Goal: Transaction & Acquisition: Purchase product/service

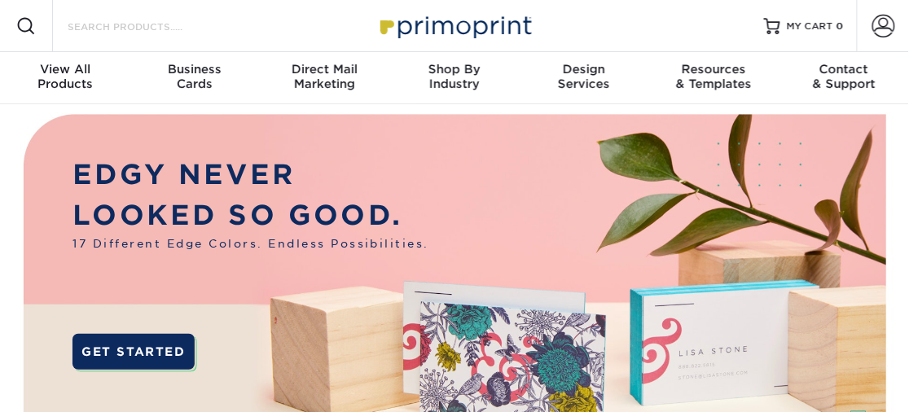
click at [101, 30] on input "Search Products" at bounding box center [145, 26] width 159 height 20
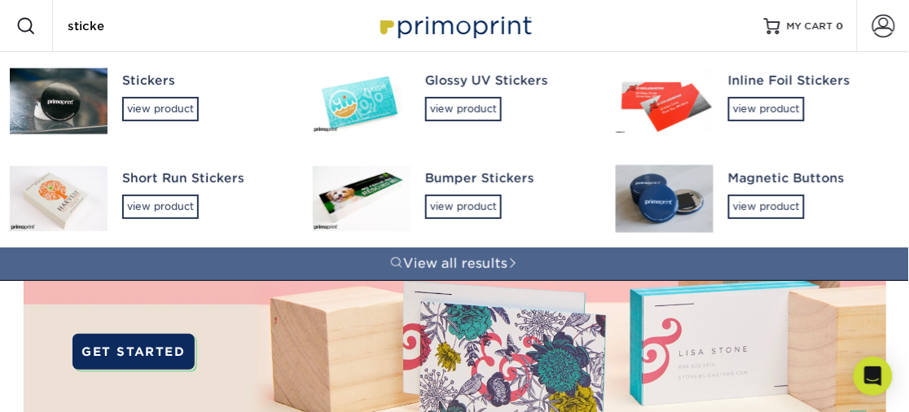
type input "sticker"
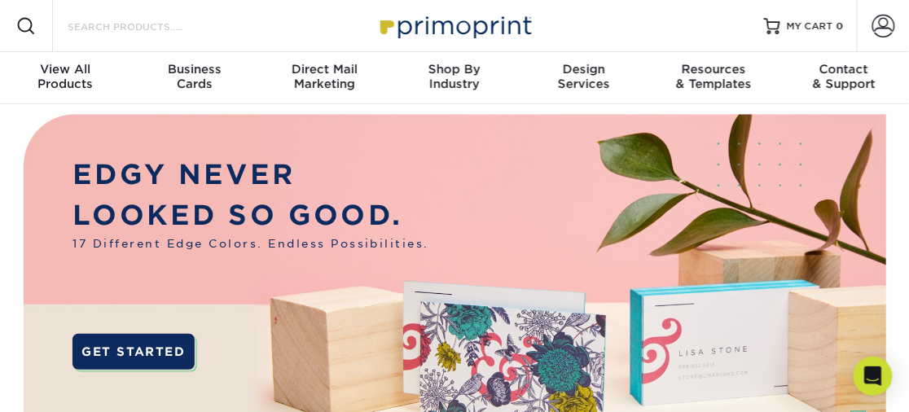
click at [123, 31] on input "Search Products" at bounding box center [145, 26] width 159 height 20
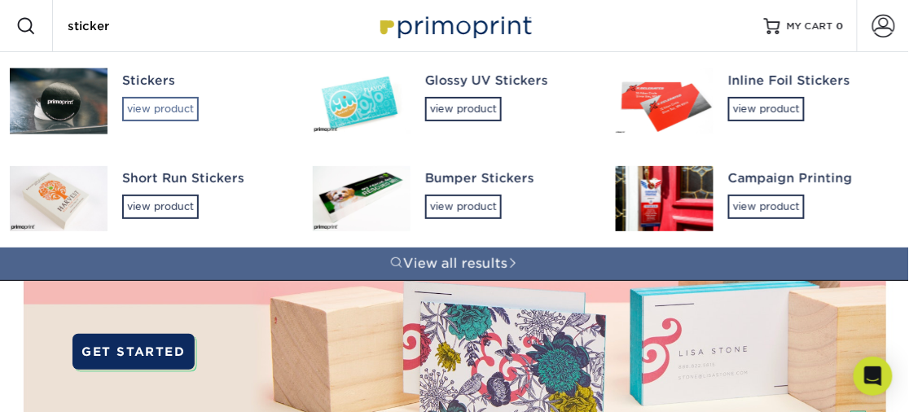
type input "sticker"
click at [148, 102] on div "view product" at bounding box center [160, 109] width 77 height 24
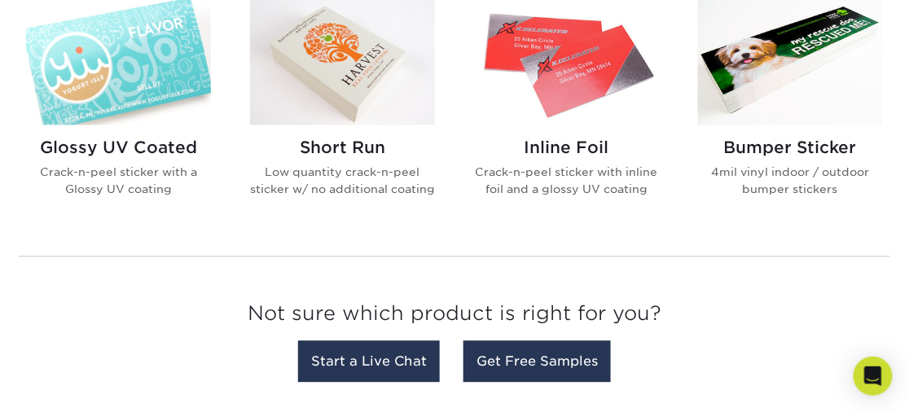
scroll to position [708, 0]
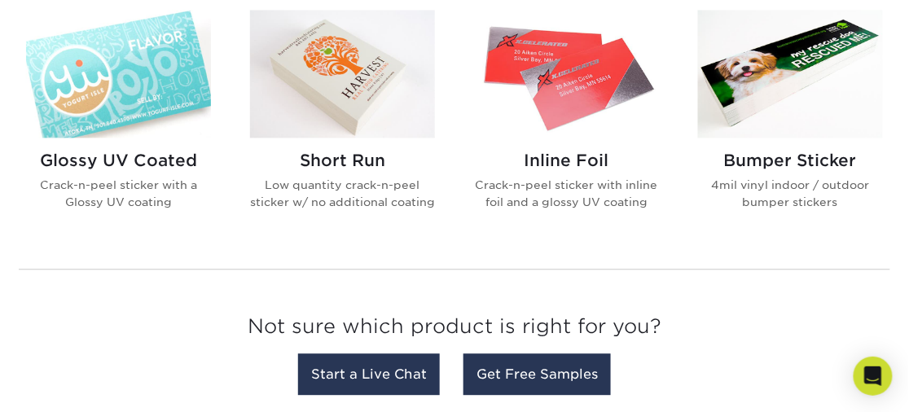
click at [339, 188] on p "Low quantity crack-n-peel sticker w/ no additional coating" at bounding box center [342, 193] width 185 height 33
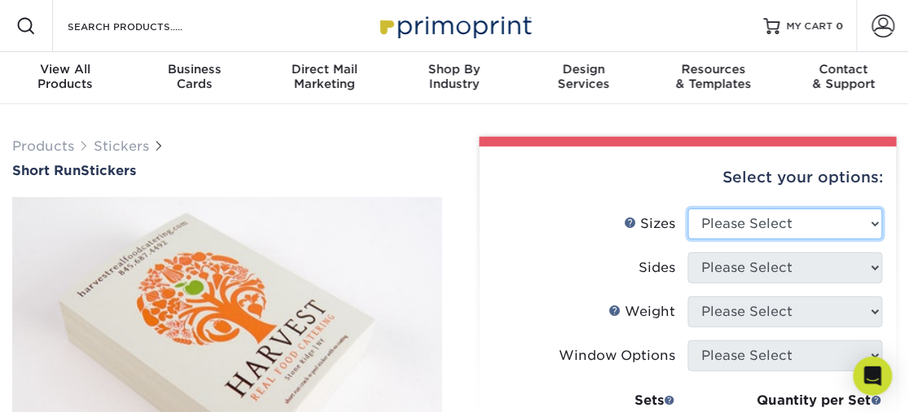
click at [726, 227] on select "Please Select 1.5" x 3.5" 1.75" x 3.5" 2" x 2" 2" x 3" 2" x 3.5" 2" x 4" 2" x 8…" at bounding box center [785, 224] width 195 height 31
select select "2.00x3.00"
click at [688, 209] on select "Please Select 1.5" x 3.5" 1.75" x 3.5" 2" x 2" 2" x 3" 2" x 3.5" 2" x 4" 2" x 8…" at bounding box center [785, 224] width 195 height 31
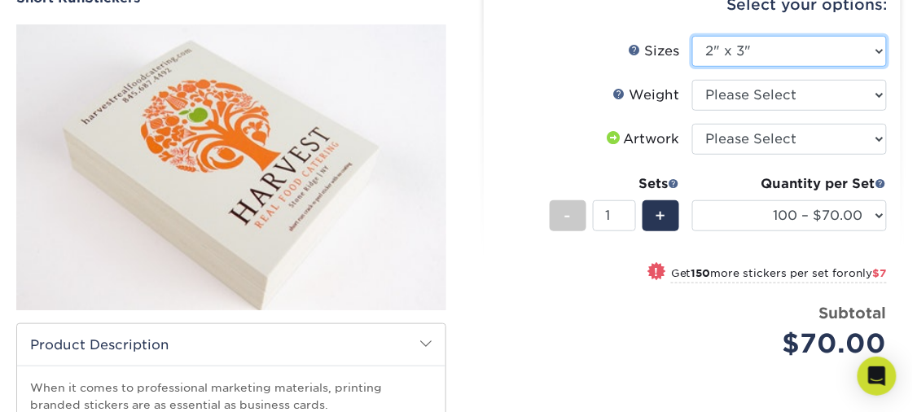
scroll to position [176, 0]
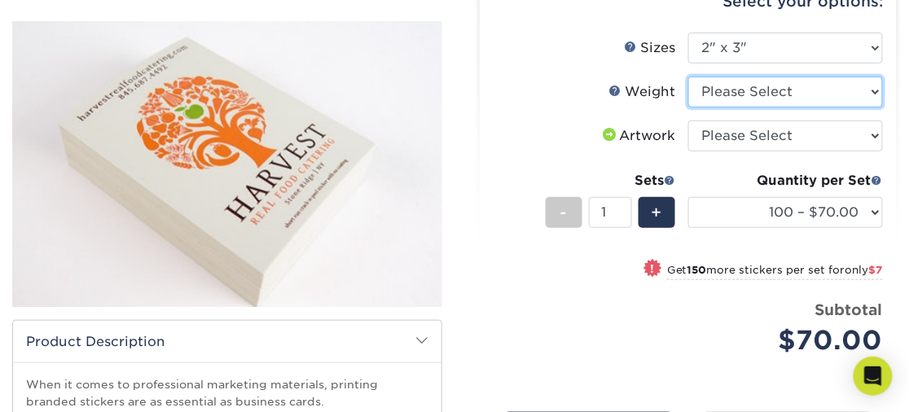
click at [853, 93] on select "Please Select Crack and Peel" at bounding box center [785, 92] width 195 height 31
select select "Crack and Peel"
click at [688, 77] on select "Please Select Crack and Peel" at bounding box center [785, 92] width 195 height 31
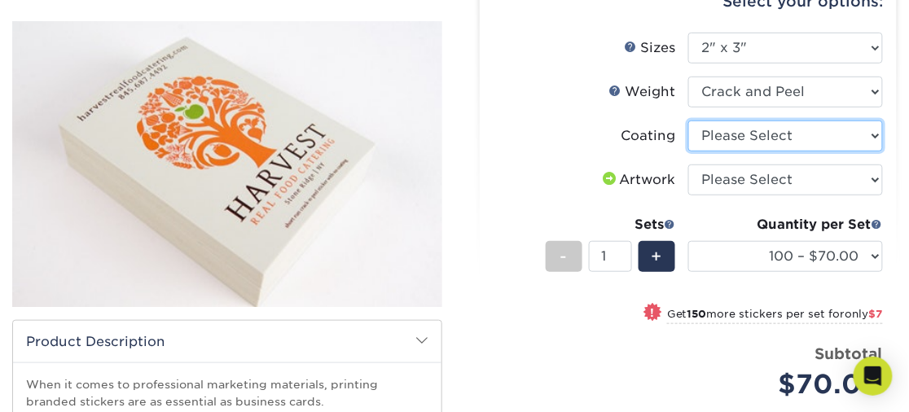
click at [863, 140] on select at bounding box center [785, 136] width 195 height 31
select select "3e7618de-abca-4bda-9f97-8b9129e913d8"
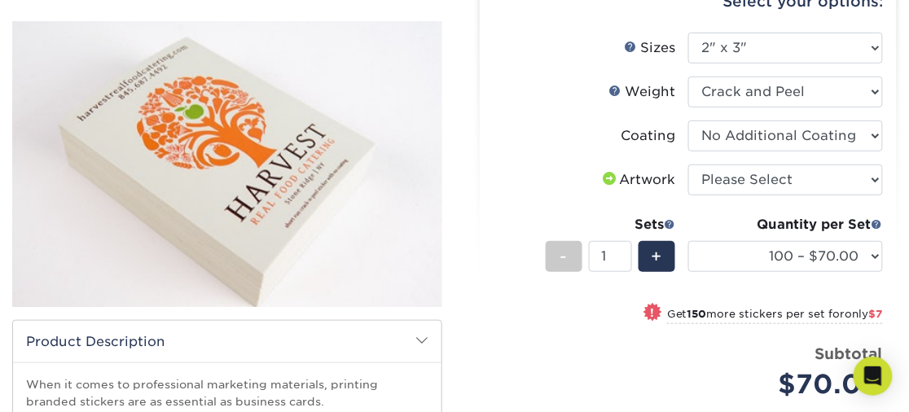
click at [688, 121] on select at bounding box center [785, 136] width 195 height 31
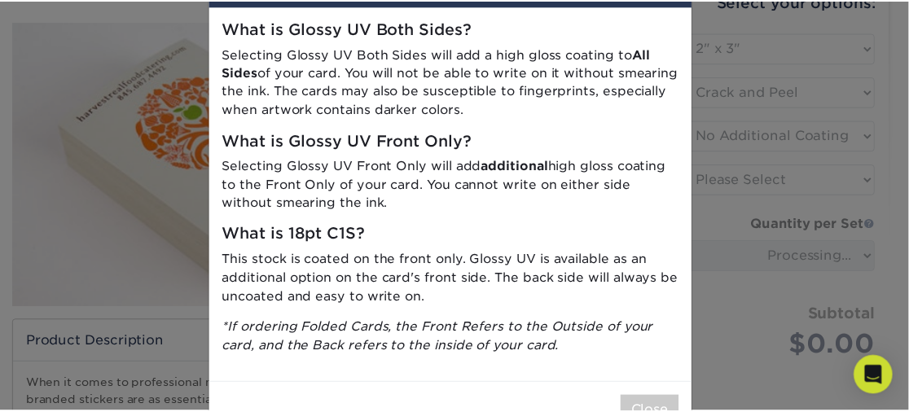
scroll to position [120, 0]
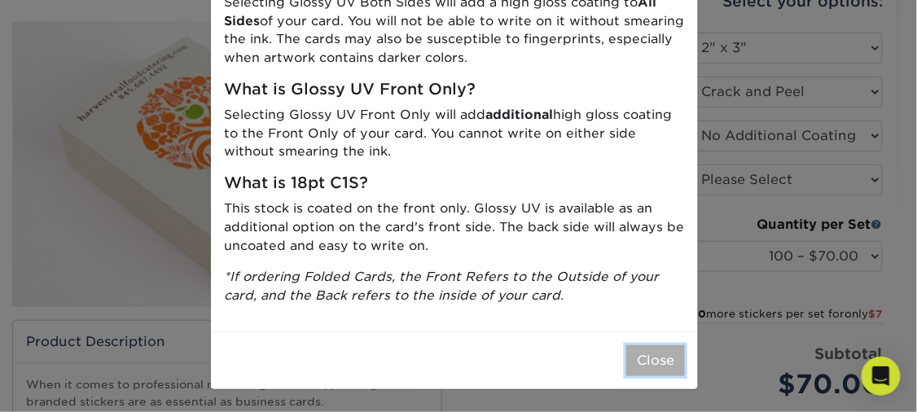
click at [647, 358] on button "Close" at bounding box center [655, 360] width 59 height 31
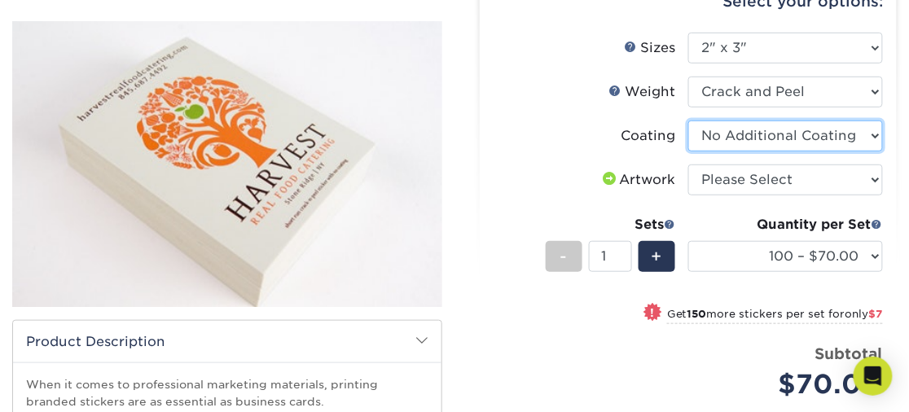
click at [869, 137] on select at bounding box center [785, 136] width 195 height 31
click at [688, 121] on select at bounding box center [785, 136] width 195 height 31
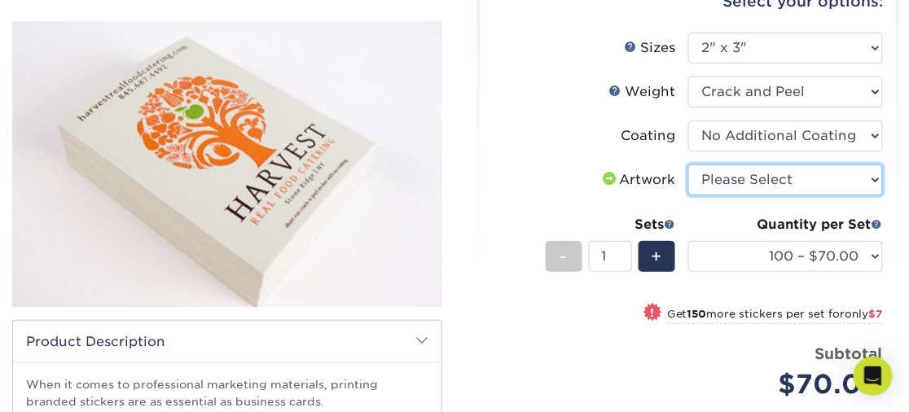
click at [859, 182] on select "Please Select I will upload files I need a design - $50" at bounding box center [785, 180] width 195 height 31
select select "upload"
click at [688, 165] on select "Please Select I will upload files I need a design - $50" at bounding box center [785, 180] width 195 height 31
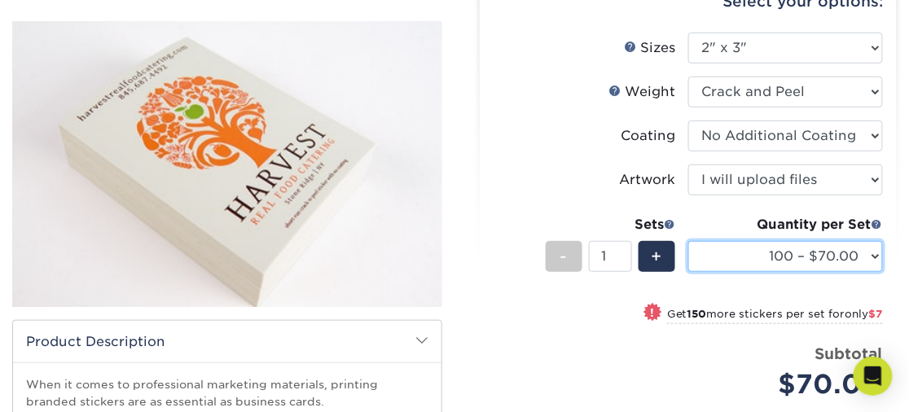
click at [871, 253] on select "100 – $70.00 250 – $77.00 500 – $83.00" at bounding box center [785, 256] width 195 height 31
select select "250 – $77.00"
click at [688, 241] on select "100 – $70.00 250 – $77.00 500 – $83.00" at bounding box center [785, 256] width 195 height 31
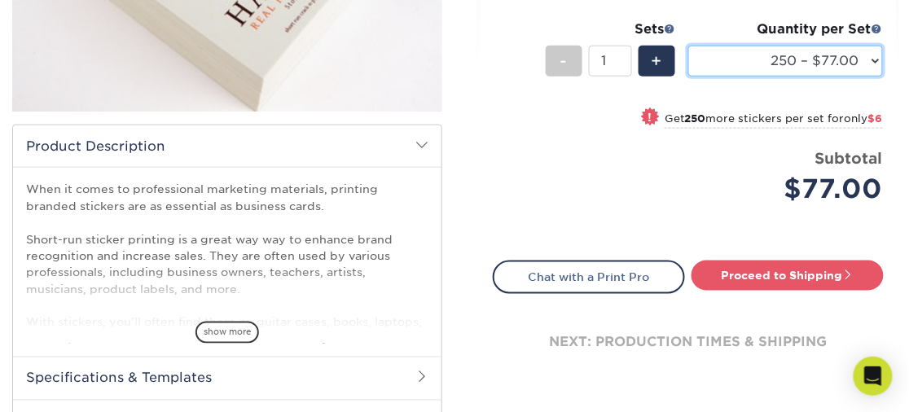
scroll to position [377, 0]
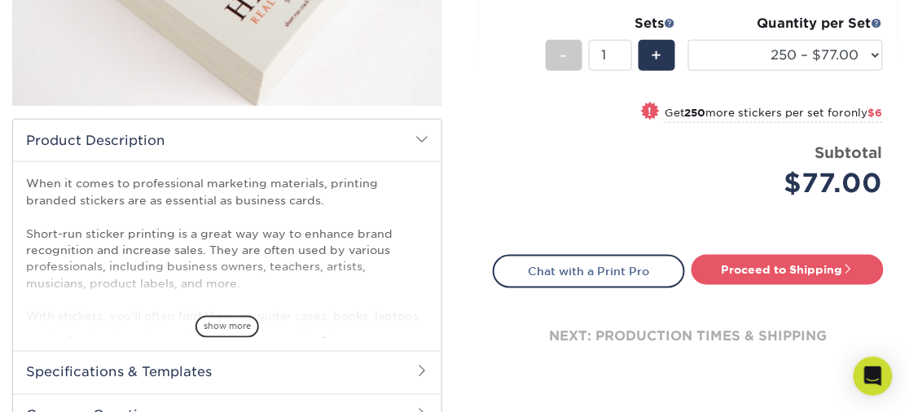
click at [421, 138] on span at bounding box center [421, 139] width 13 height 13
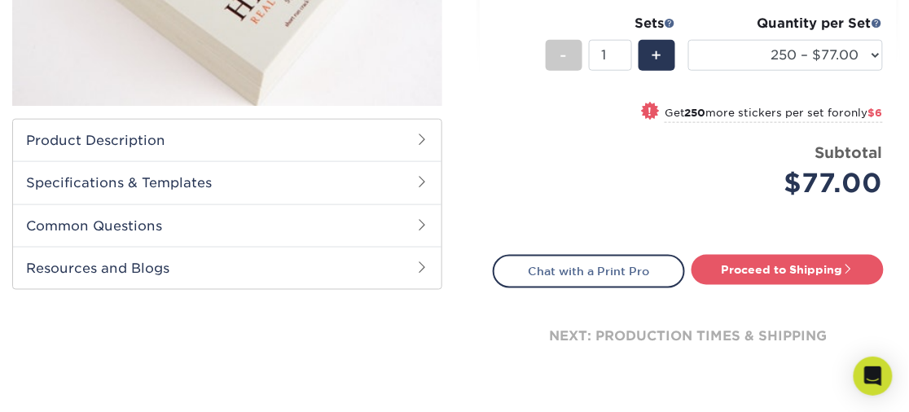
click at [421, 138] on span at bounding box center [421, 139] width 13 height 13
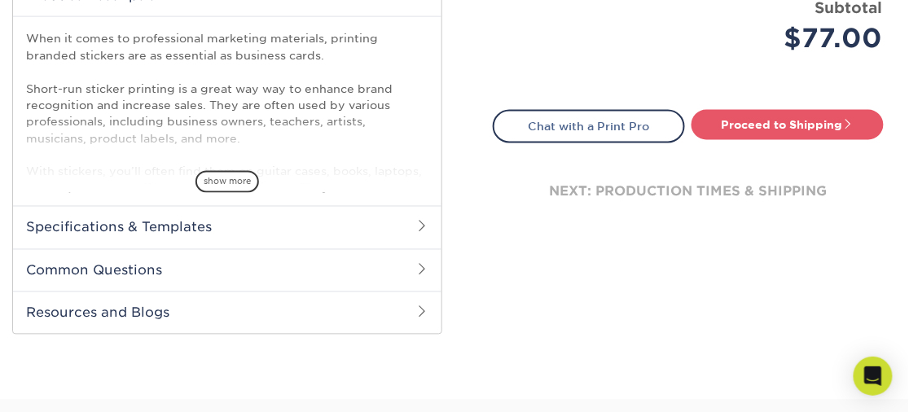
scroll to position [538, 0]
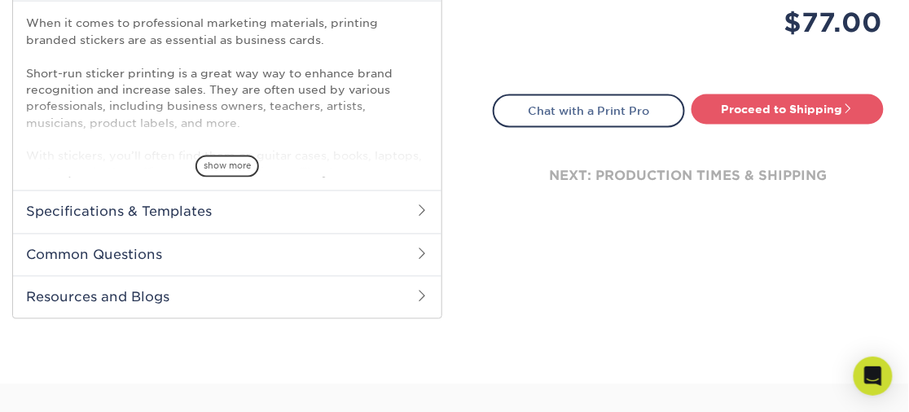
click at [422, 213] on span at bounding box center [421, 210] width 13 height 13
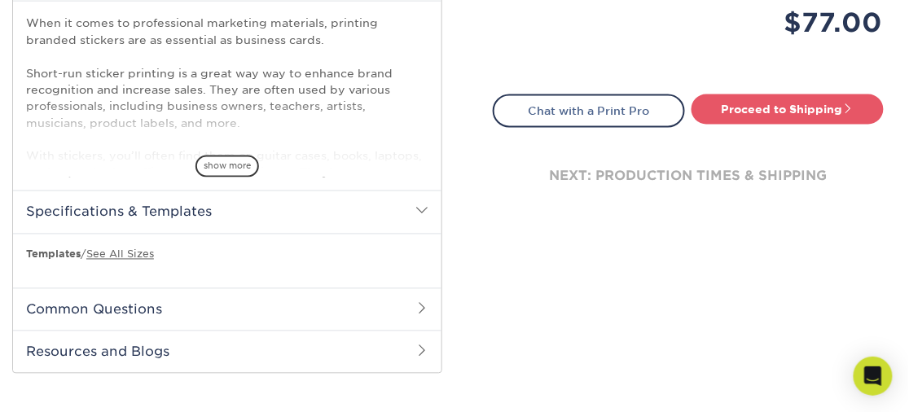
scroll to position [548, 0]
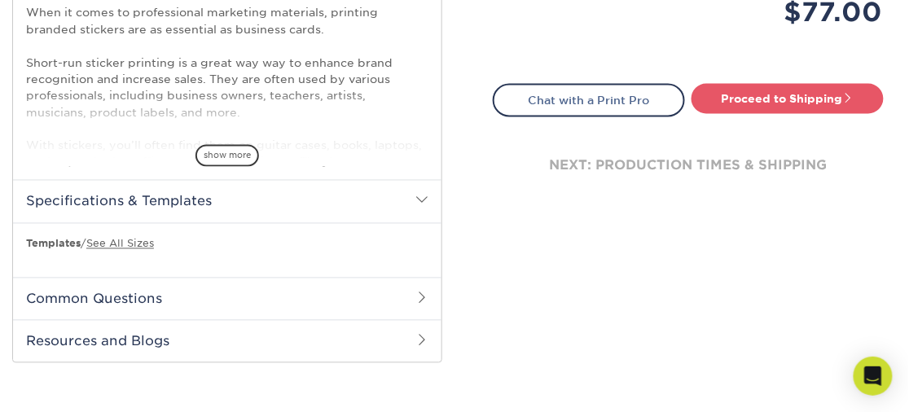
click at [140, 299] on h2 "Common Questions" at bounding box center [227, 299] width 428 height 42
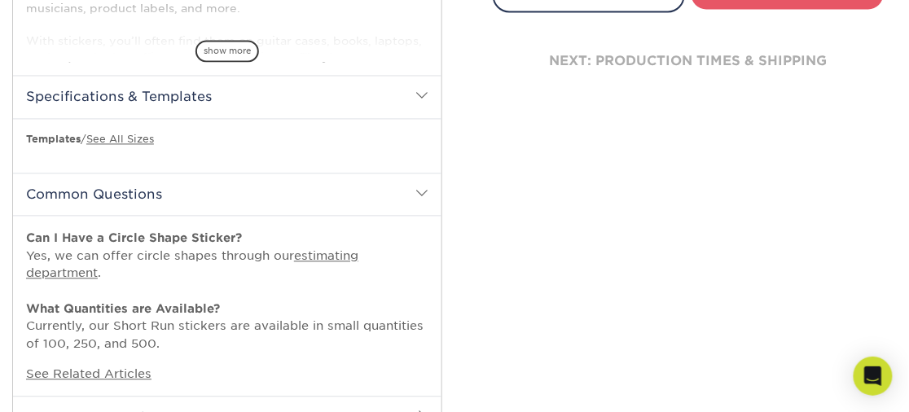
scroll to position [645, 0]
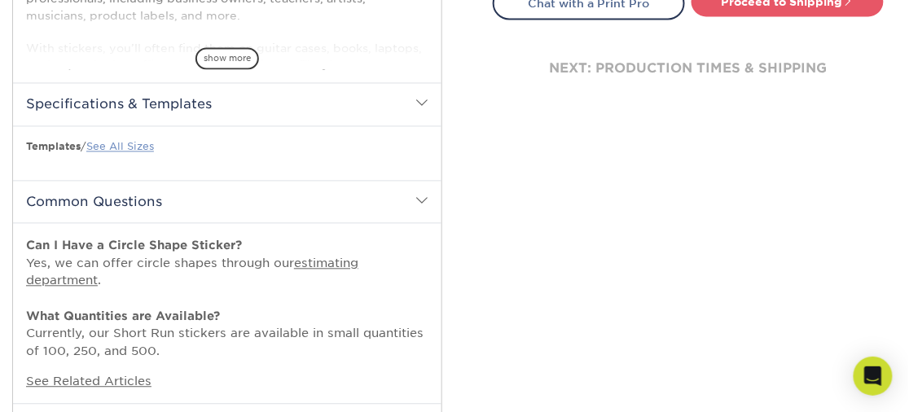
click at [130, 144] on link "See All Sizes" at bounding box center [120, 147] width 68 height 12
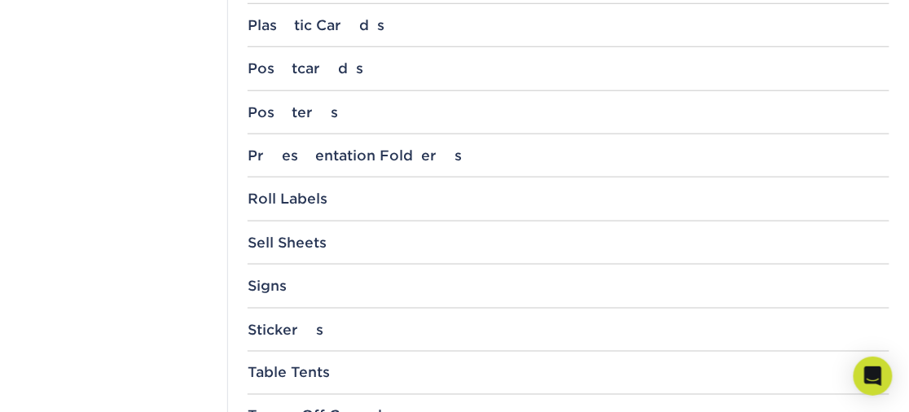
scroll to position [1707, 0]
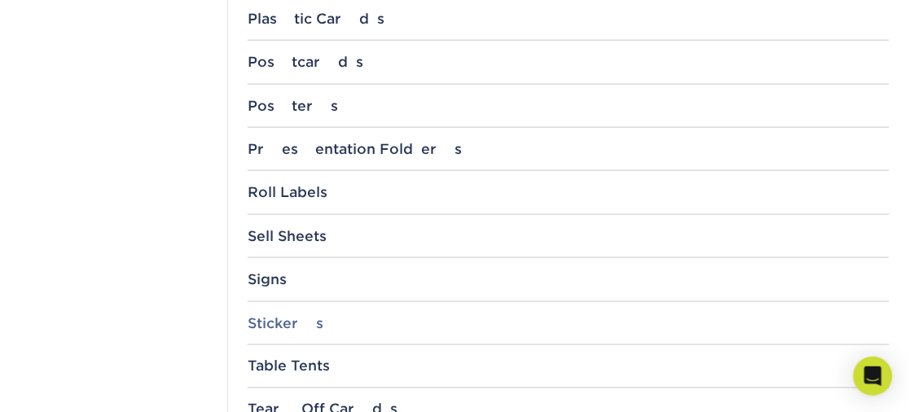
click at [279, 317] on div "Stickers" at bounding box center [569, 323] width 642 height 16
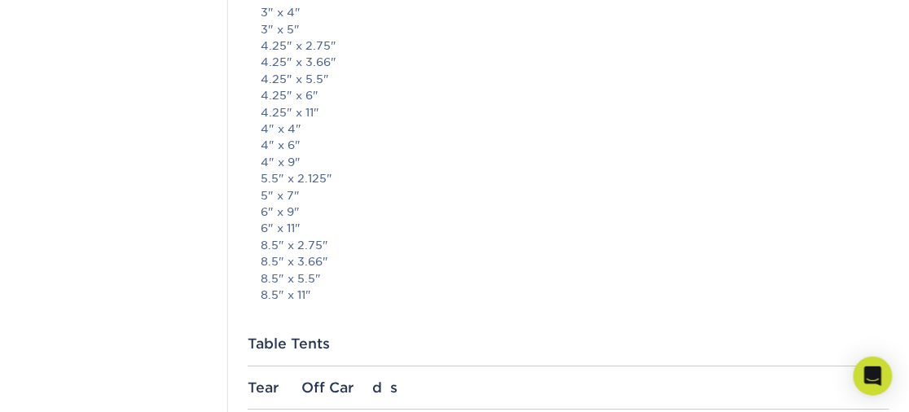
scroll to position [2240, 0]
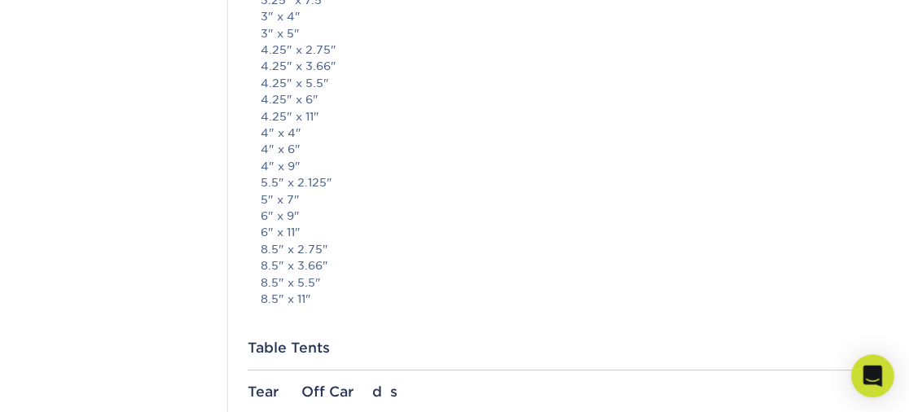
click at [875, 374] on icon "Open Intercom Messenger" at bounding box center [872, 376] width 19 height 21
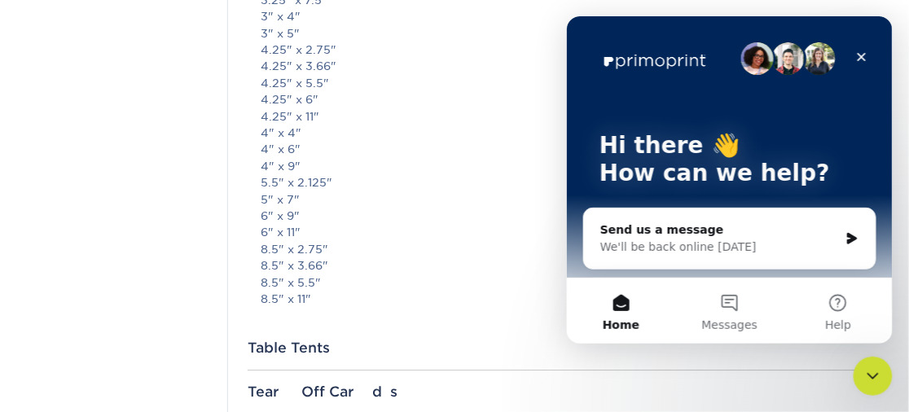
scroll to position [0, 0]
click at [720, 237] on div "Send us a message" at bounding box center [719, 229] width 239 height 17
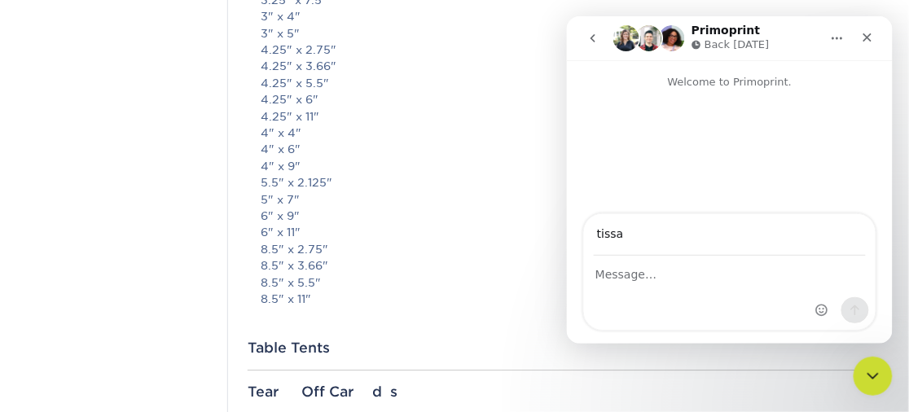
type input "[EMAIL_ADDRESS][DOMAIN_NAME]"
click at [672, 285] on div "Intercom messenger" at bounding box center [729, 292] width 292 height 73
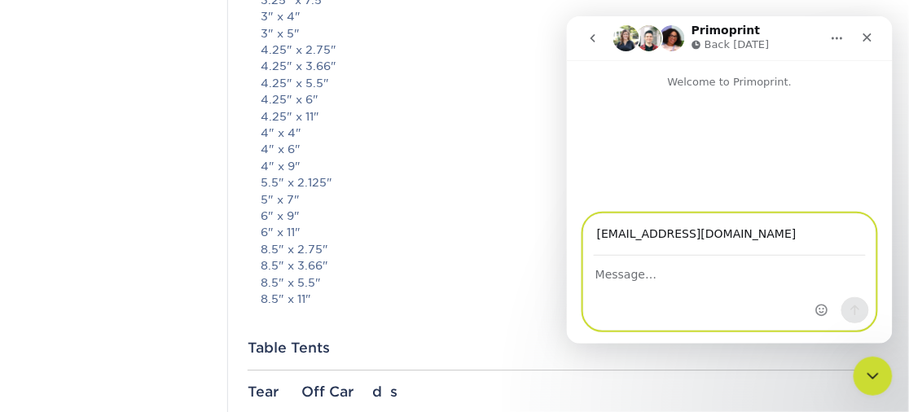
click at [631, 272] on textarea "Message…" at bounding box center [729, 270] width 292 height 28
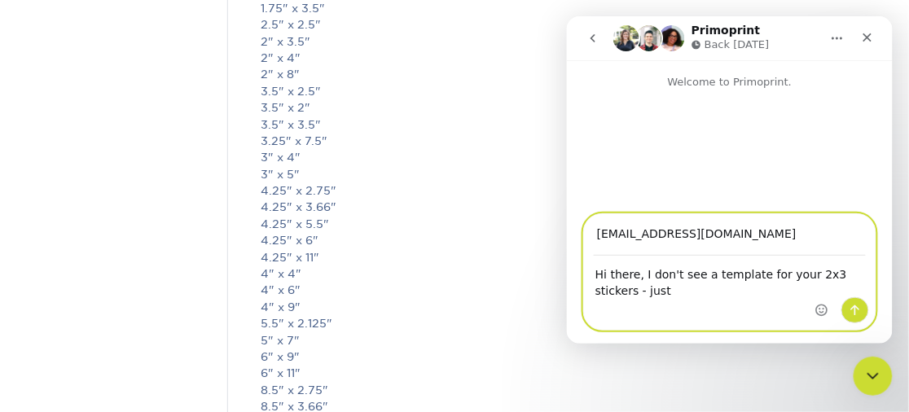
scroll to position [2098, 0]
drag, startPoint x: 645, startPoint y: 292, endPoint x: 588, endPoint y: 290, distance: 57.1
click at [588, 290] on textarea "Hi there, I don't see a template for your 2x3 stickers - just" at bounding box center [729, 278] width 292 height 44
type textarea "Hi there, I don't see a template for your 2x3 stickers - is that something you …"
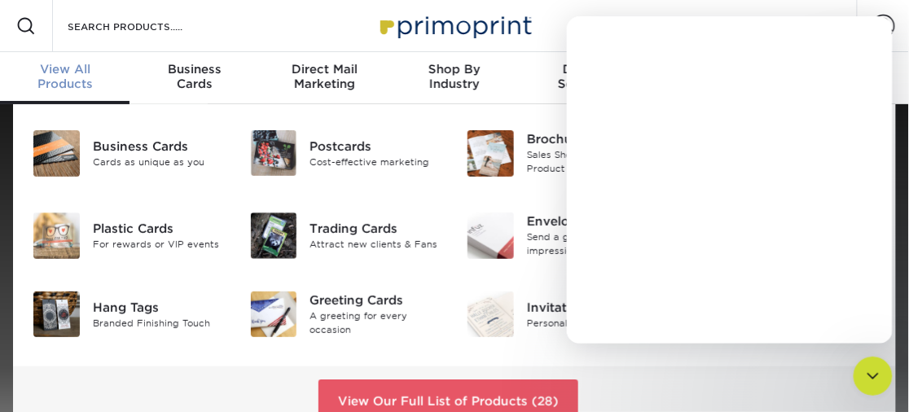
click at [76, 75] on span "View All" at bounding box center [65, 69] width 130 height 15
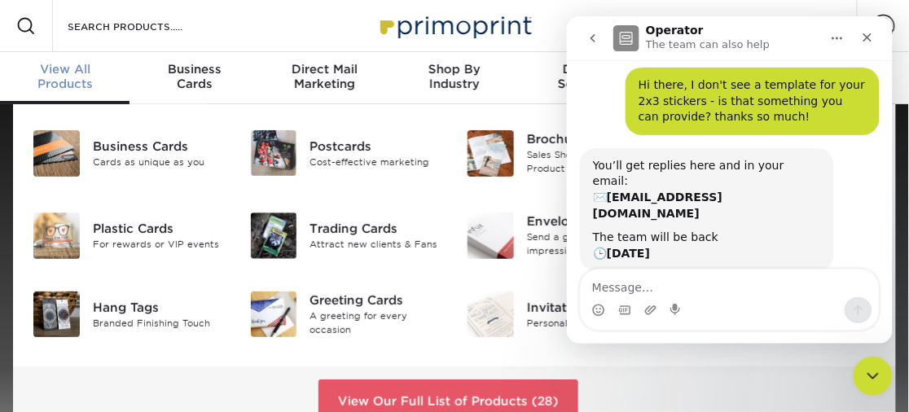
scroll to position [46, 0]
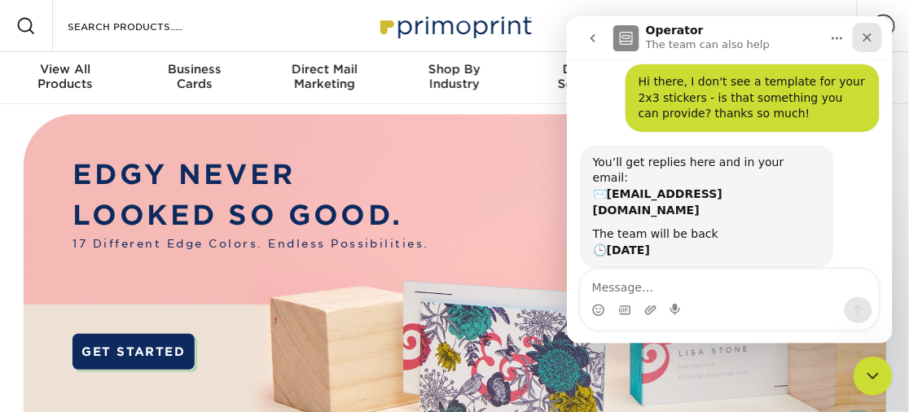
click at [869, 36] on icon "Close" at bounding box center [866, 36] width 13 height 13
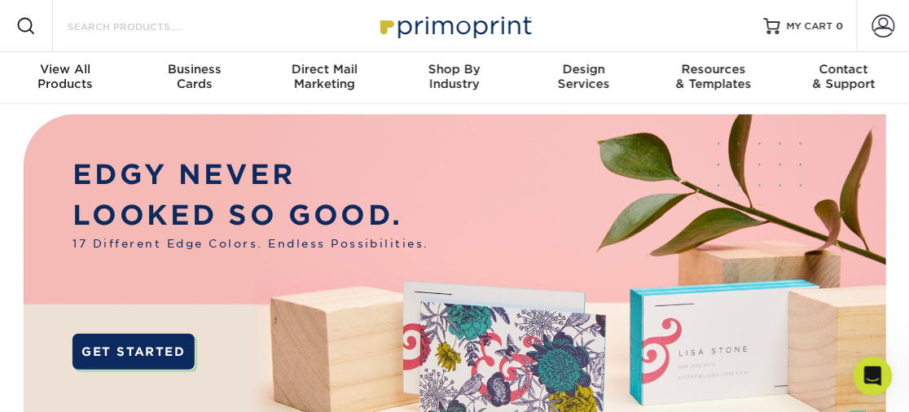
click at [119, 27] on input "Search Products" at bounding box center [145, 26] width 159 height 20
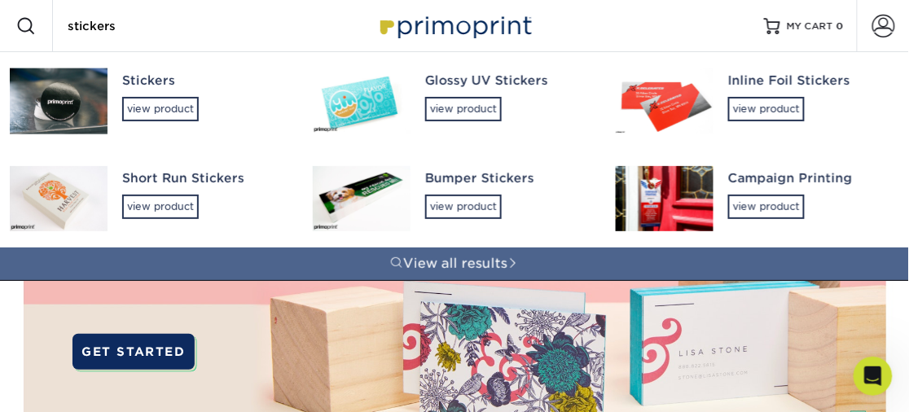
type input "stickers"
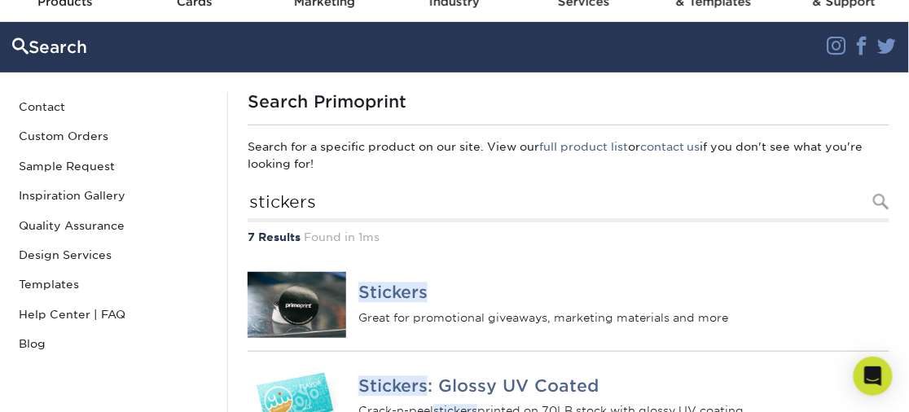
scroll to position [99, 0]
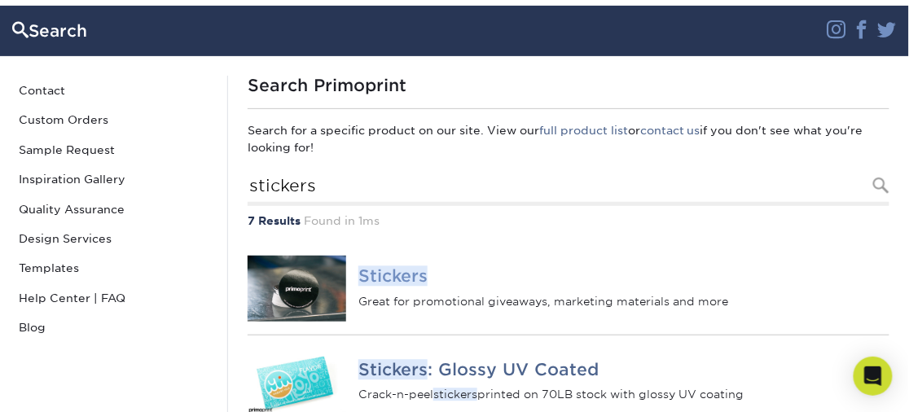
click at [305, 291] on img at bounding box center [297, 289] width 99 height 67
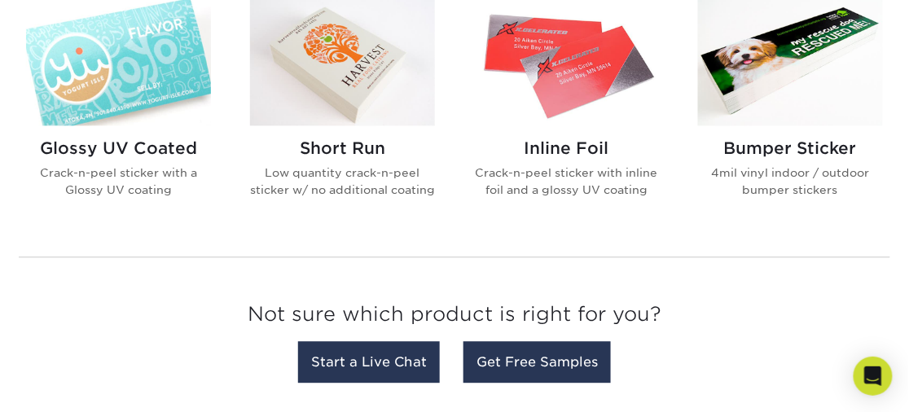
scroll to position [705, 0]
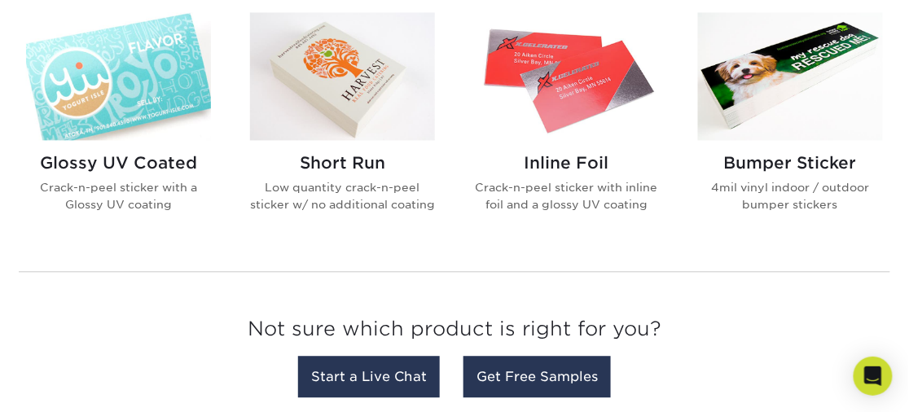
click at [328, 160] on h2 "Short Run" at bounding box center [342, 163] width 185 height 20
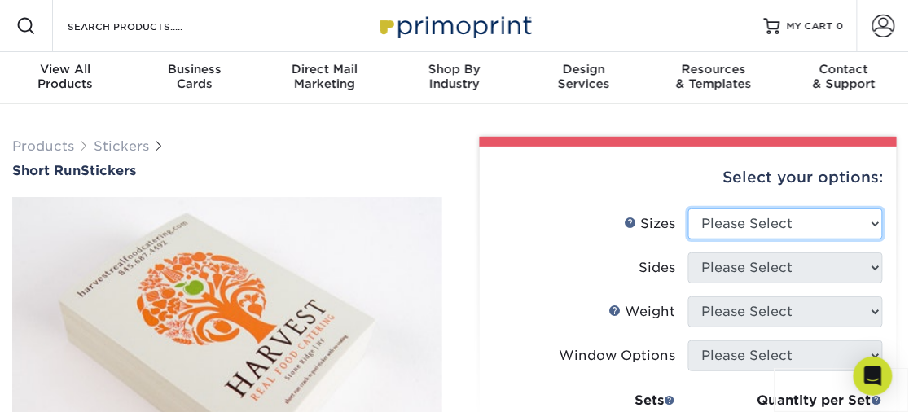
click at [736, 222] on select "Please Select 1.5" x 3.5" 1.75" x 3.5" 2" x 2" 2" x 3" 2" x 3.5" 2" x 4" 2" x 8…" at bounding box center [785, 224] width 195 height 31
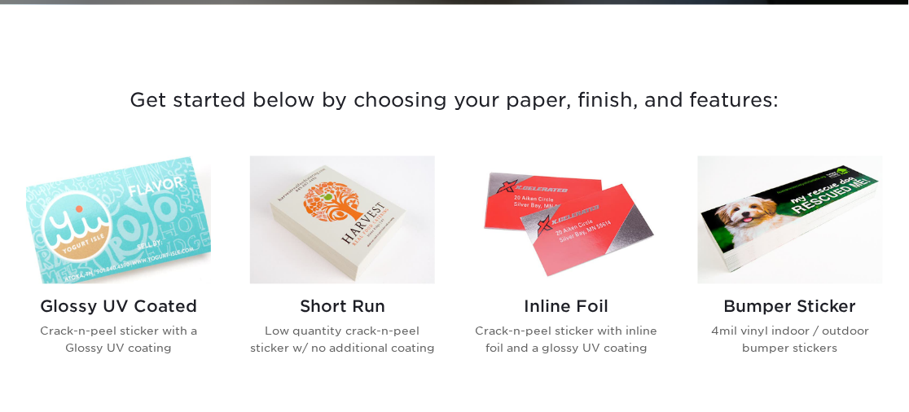
scroll to position [585, 0]
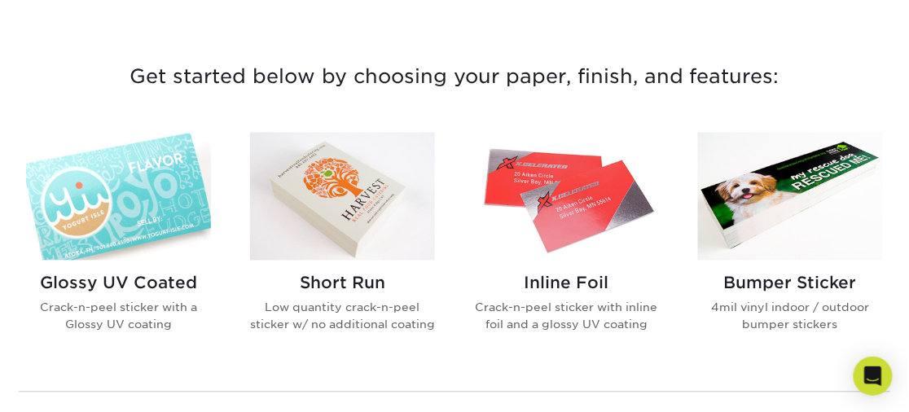
click at [104, 213] on img at bounding box center [118, 197] width 185 height 128
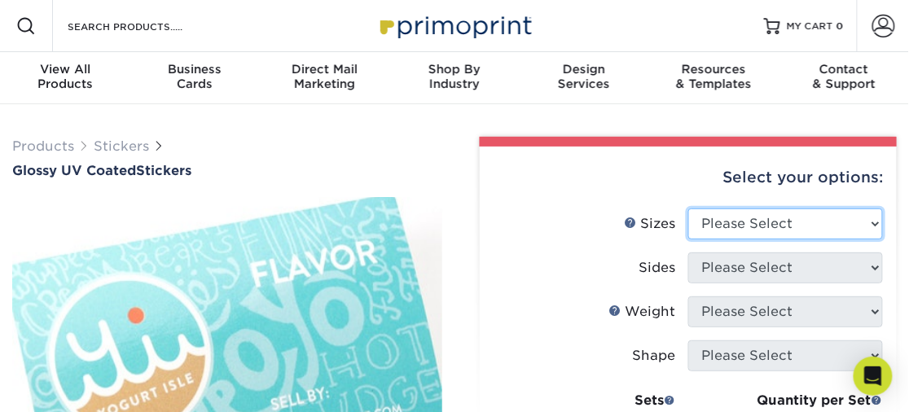
click at [732, 220] on select "Please Select 1.5" x 2.5" 2" x 2" 2" x 3" 2" x 3.5" 2" x 4" 2" x 8" 2.12" x 5.5…" at bounding box center [785, 224] width 195 height 31
